Goal: Task Accomplishment & Management: Use online tool/utility

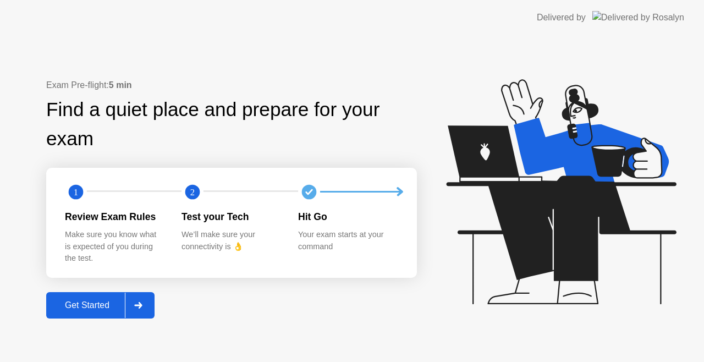
click at [84, 295] on button "Get Started" at bounding box center [100, 305] width 108 height 26
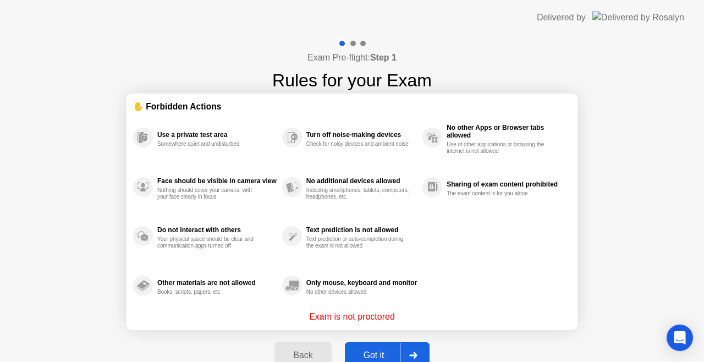
click at [362, 359] on div "Got it" at bounding box center [374, 355] width 52 height 10
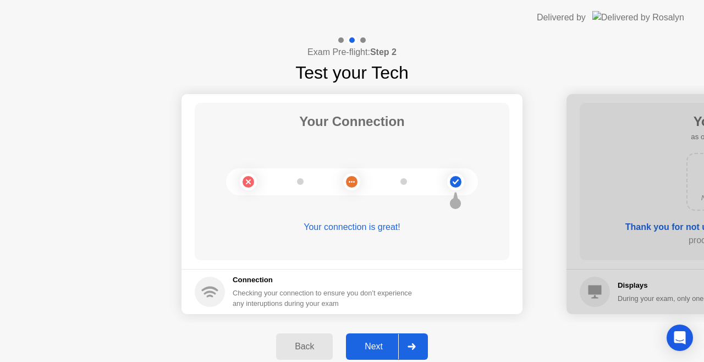
click at [378, 343] on div "Next" at bounding box center [373, 346] width 49 height 10
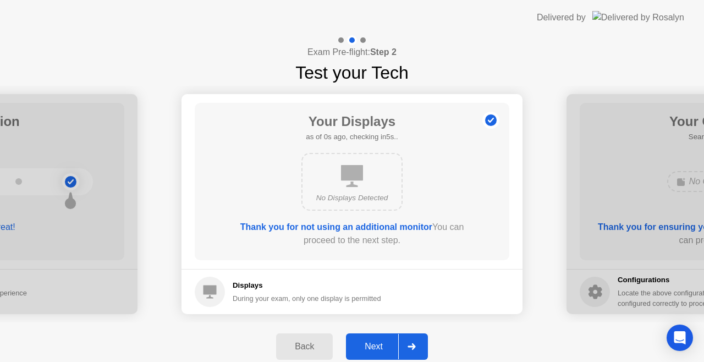
click at [378, 343] on div "Next" at bounding box center [373, 346] width 49 height 10
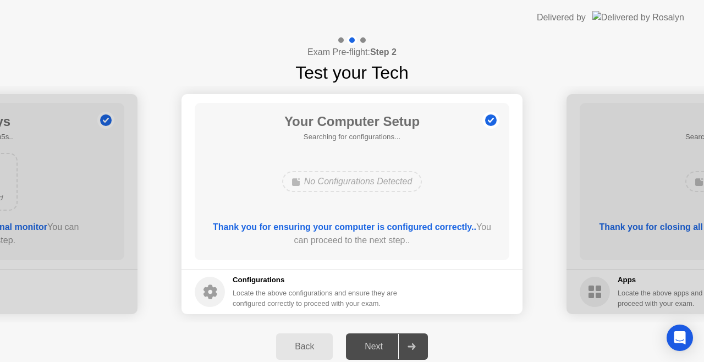
click at [378, 343] on div "Next" at bounding box center [373, 346] width 49 height 10
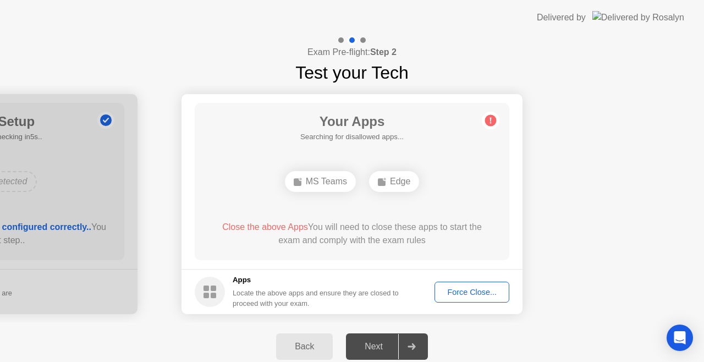
click at [472, 296] on div "Force Close..." at bounding box center [471, 292] width 67 height 9
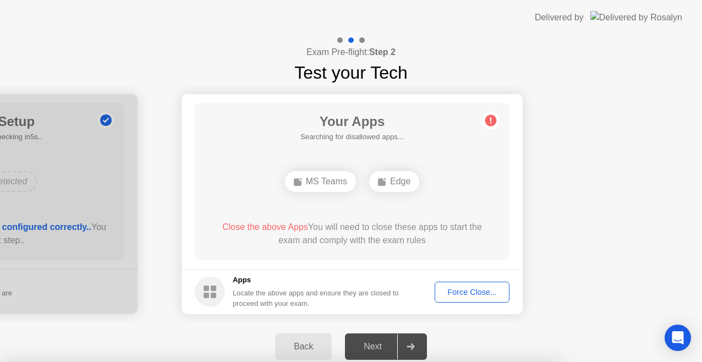
drag, startPoint x: 399, startPoint y: 233, endPoint x: 301, endPoint y: 242, distance: 98.3
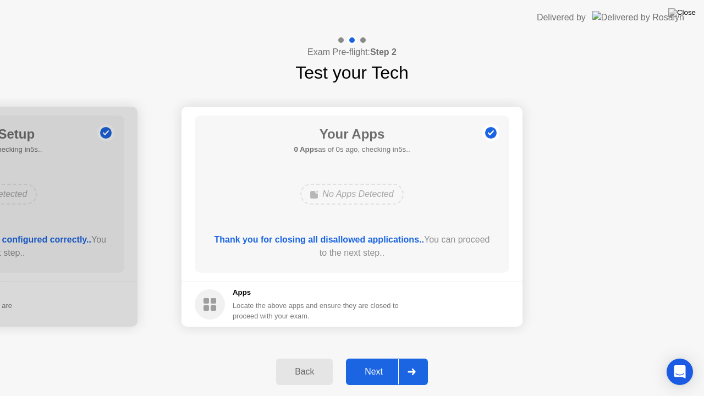
click at [381, 361] on div "Back Next" at bounding box center [352, 372] width 704 height 48
click at [410, 361] on icon at bounding box center [411, 371] width 8 height 7
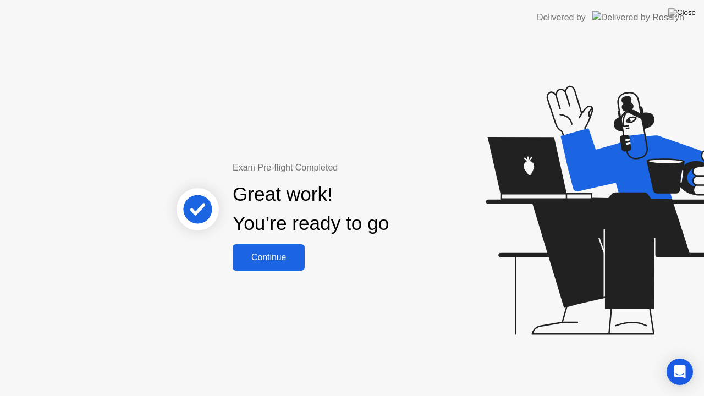
click at [236, 244] on button "Continue" at bounding box center [269, 257] width 72 height 26
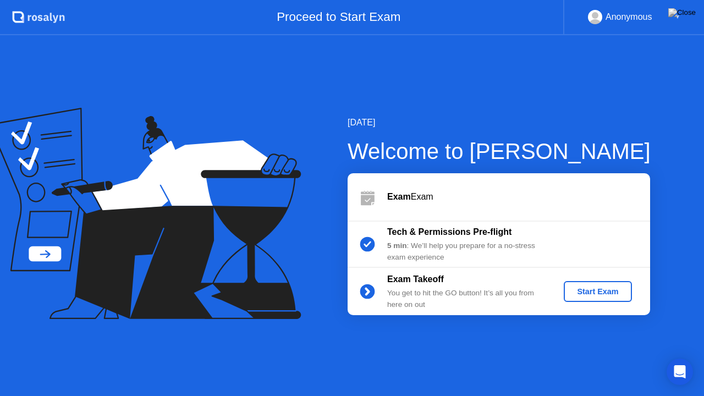
click at [564, 282] on div "Start Exam" at bounding box center [597, 291] width 104 height 21
click at [578, 292] on div "Start Exam" at bounding box center [597, 291] width 59 height 9
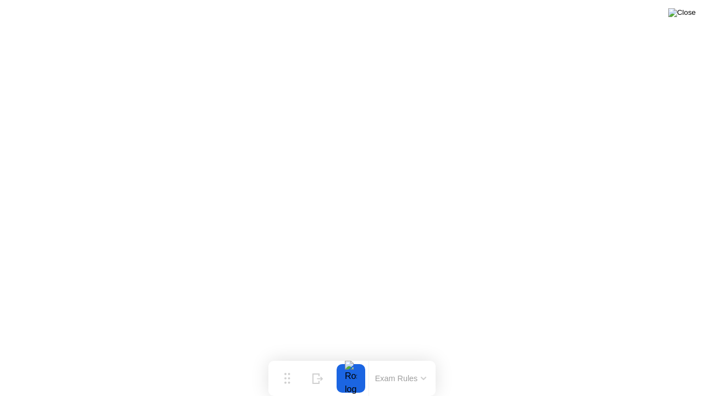
click at [685, 16] on img at bounding box center [681, 12] width 27 height 9
drag, startPoint x: 321, startPoint y: 218, endPoint x: 377, endPoint y: 247, distance: 63.2
